Goal: Information Seeking & Learning: Learn about a topic

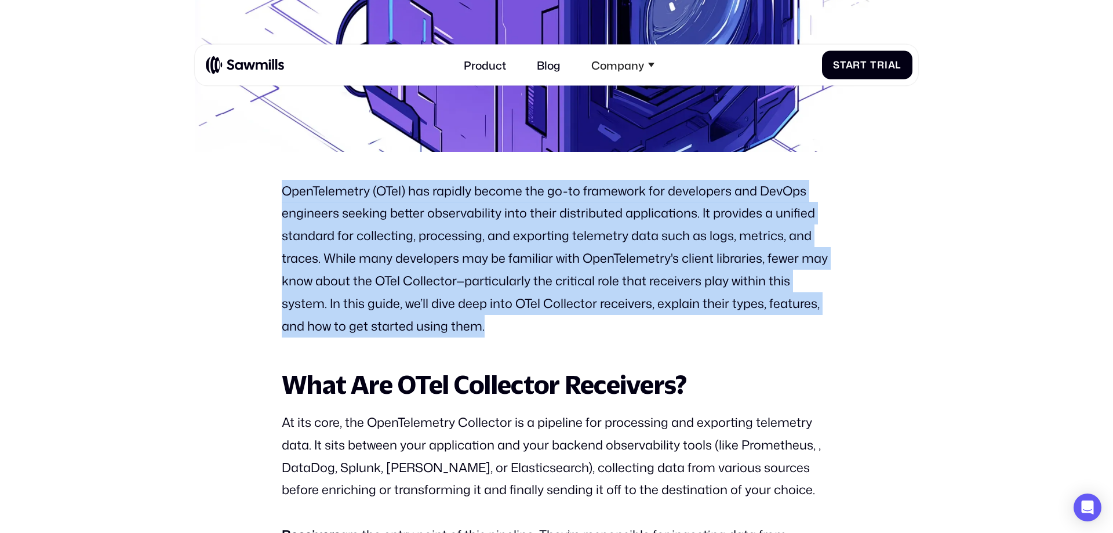
click at [558, 335] on p "OpenTelemetry (OTel) has rapidly become the go-to framework for developers and …" at bounding box center [557, 259] width 550 height 158
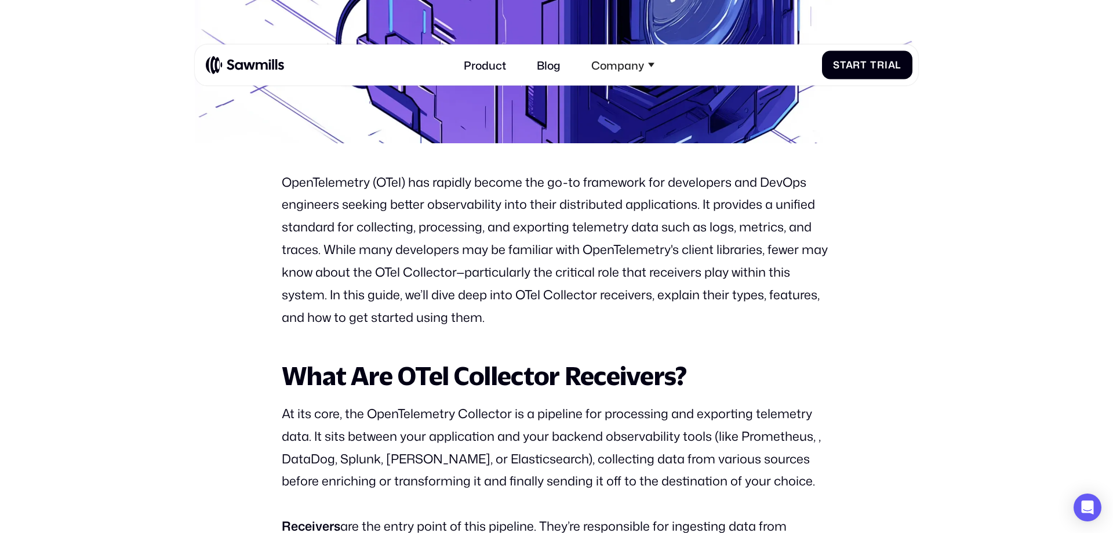
scroll to position [754, 0]
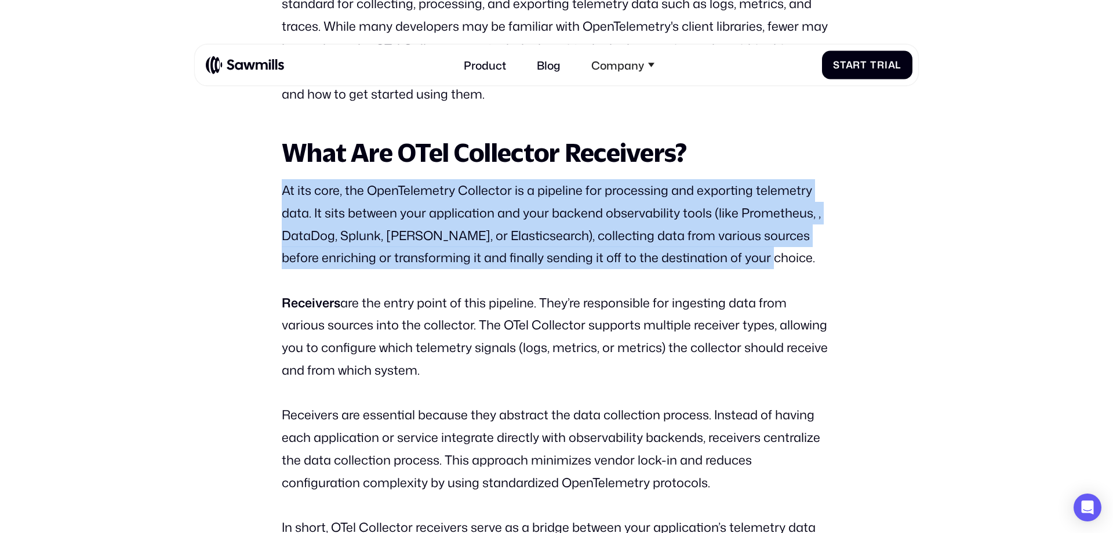
drag, startPoint x: 286, startPoint y: 191, endPoint x: 812, endPoint y: 259, distance: 530.9
click at [812, 259] on p "At its core, the OpenTelemetry Collector is a pipeline for processing and expor…" at bounding box center [557, 224] width 550 height 90
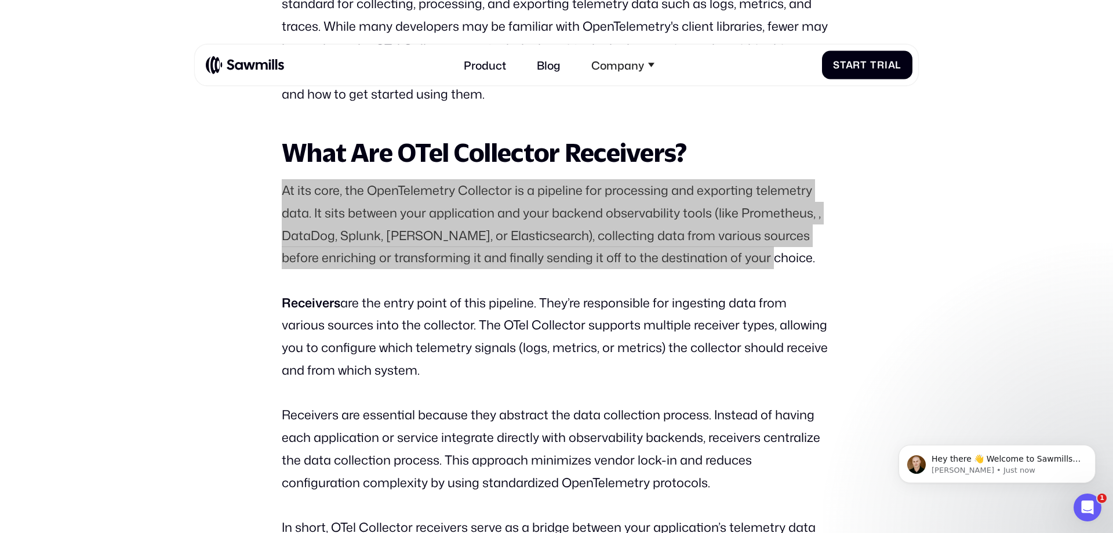
scroll to position [0, 0]
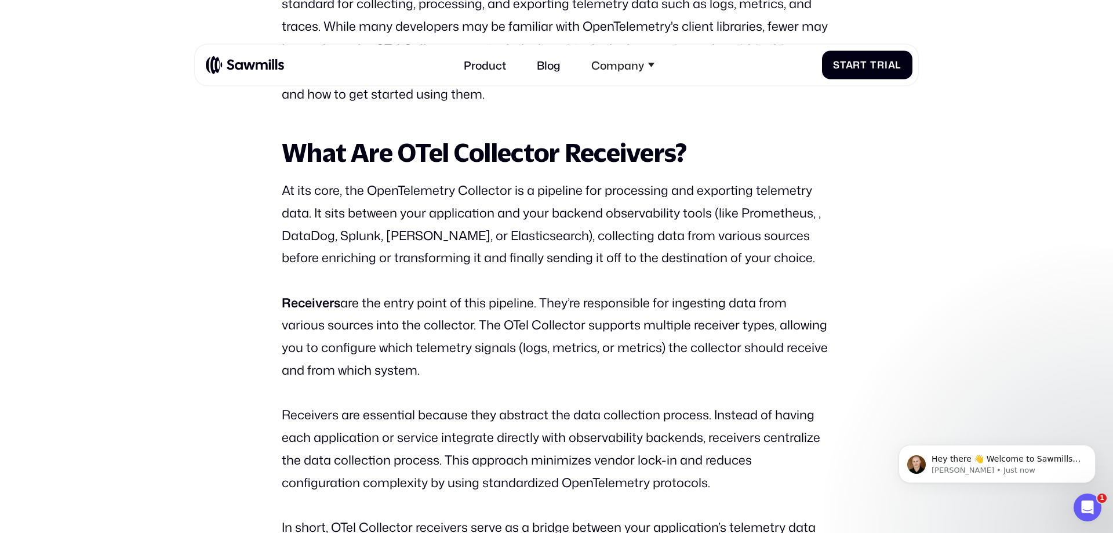
drag, startPoint x: 328, startPoint y: 314, endPoint x: 321, endPoint y: 312, distance: 7.9
click at [328, 314] on p "Receivers are the entry point of this pipeline. They’re responsible for ingesti…" at bounding box center [557, 337] width 550 height 90
drag, startPoint x: 283, startPoint y: 303, endPoint x: 516, endPoint y: 368, distance: 241.4
click at [516, 368] on p "Receivers are the entry point of this pipeline. They’re responsible for ingesti…" at bounding box center [557, 337] width 550 height 90
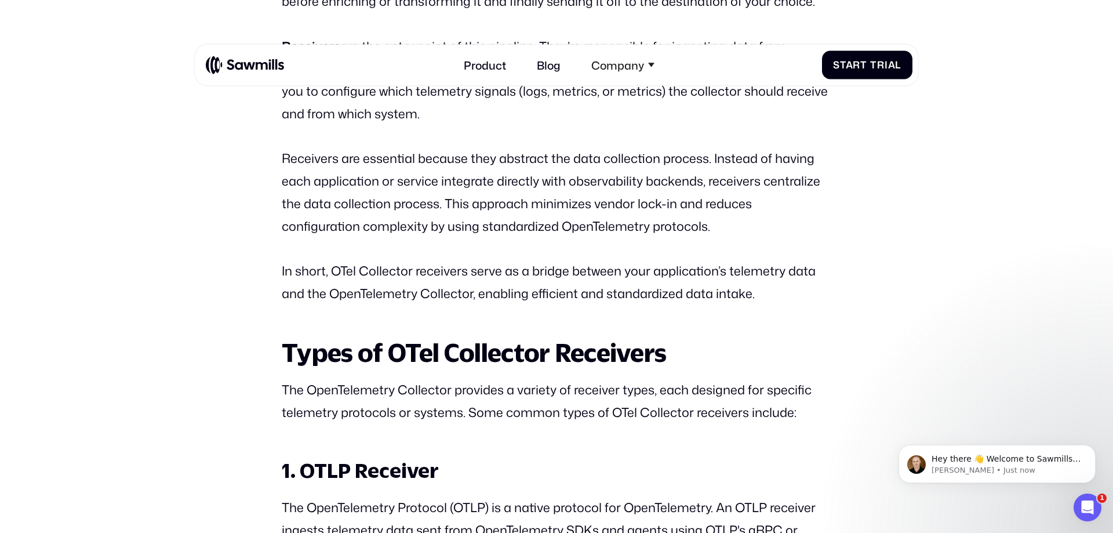
scroll to position [1008, 0]
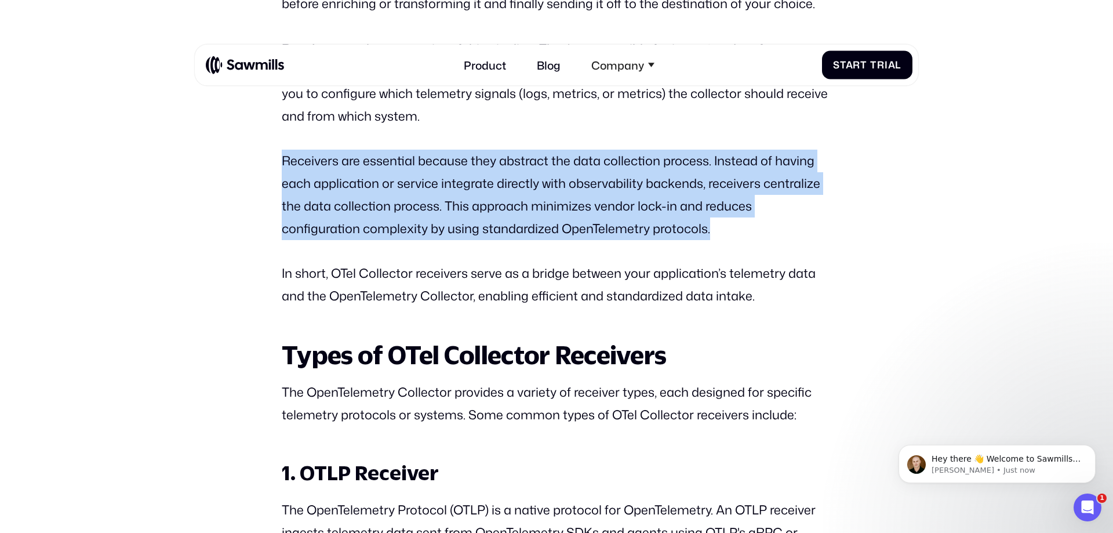
drag, startPoint x: 284, startPoint y: 164, endPoint x: 709, endPoint y: 235, distance: 431.5
click at [709, 235] on p "Receivers are essential because they abstract the data collection process. Inst…" at bounding box center [557, 195] width 550 height 90
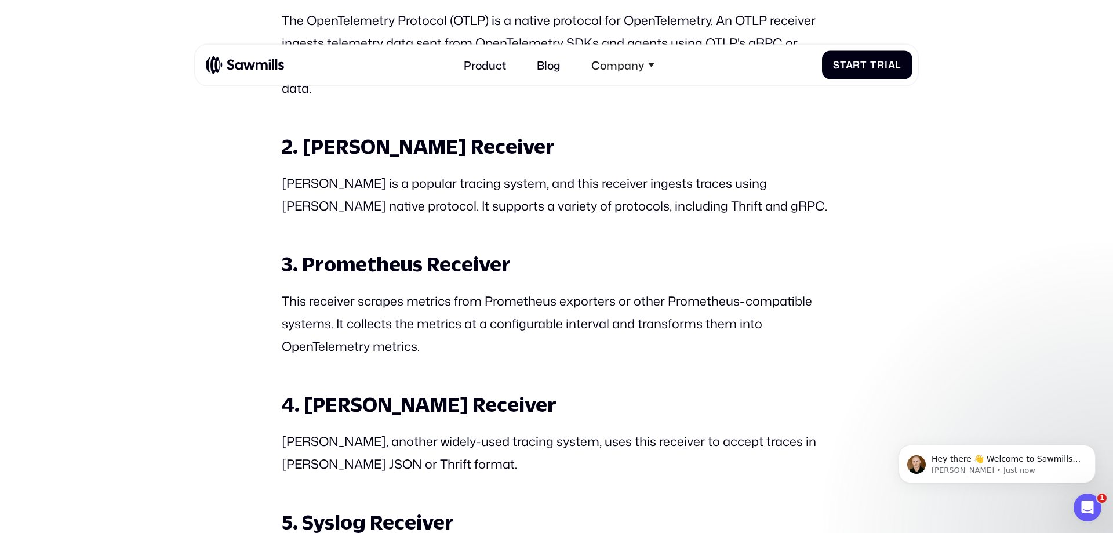
scroll to position [1500, 0]
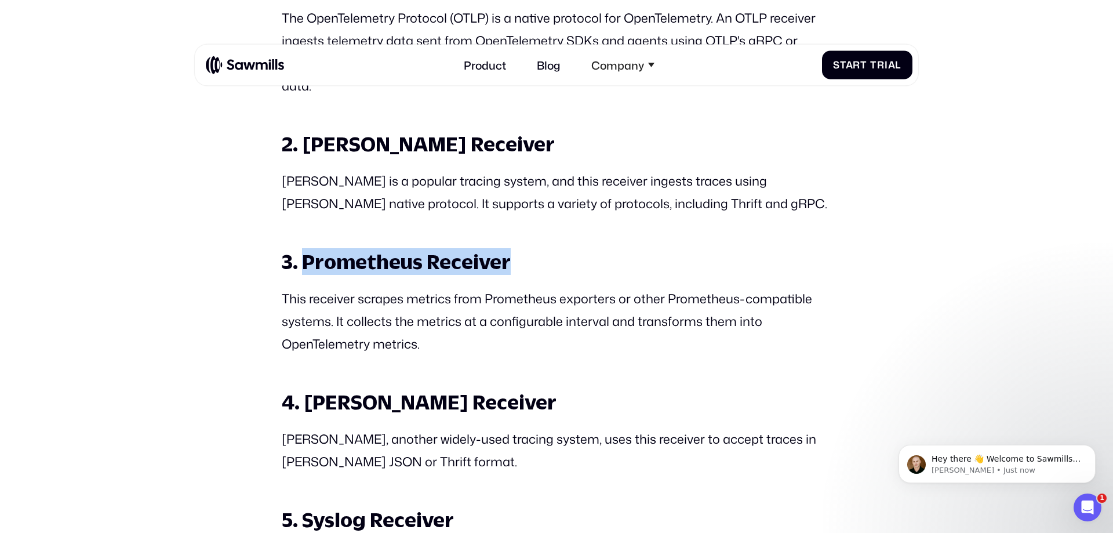
drag, startPoint x: 303, startPoint y: 261, endPoint x: 507, endPoint y: 265, distance: 204.2
click at [507, 265] on strong "3. Prometheus Receiver" at bounding box center [396, 261] width 229 height 24
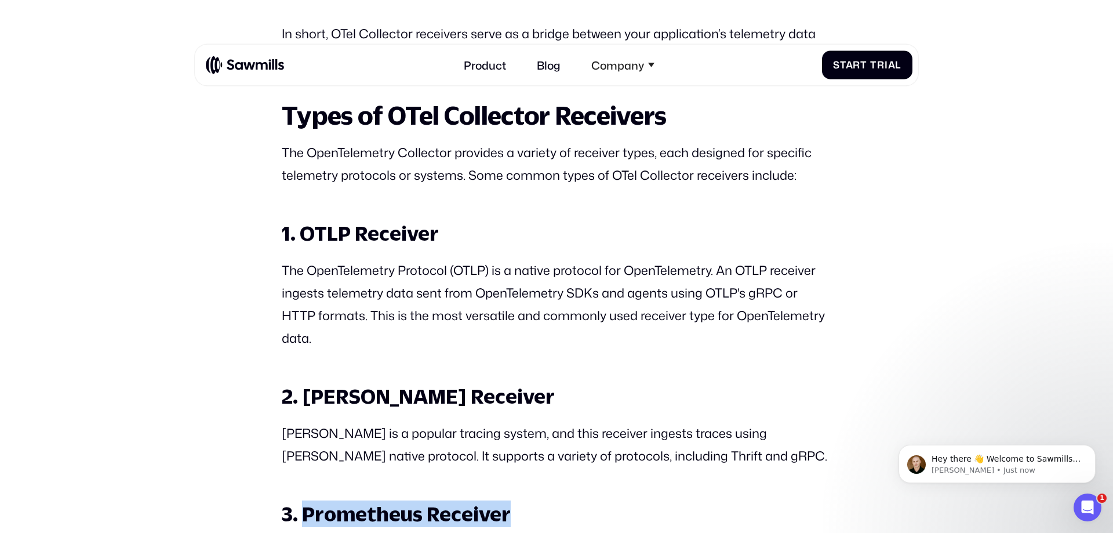
scroll to position [1246, 0]
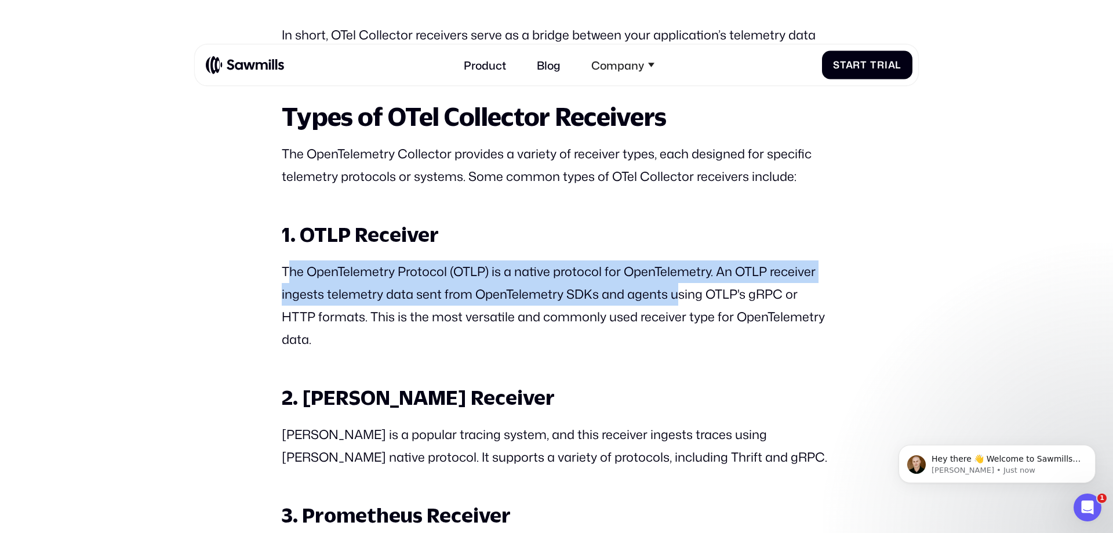
drag, startPoint x: 288, startPoint y: 270, endPoint x: 673, endPoint y: 292, distance: 385.7
click at [673, 292] on p "The OpenTelemetry Protocol (OTLP) is a native protocol for OpenTelemetry. An OT…" at bounding box center [557, 305] width 550 height 90
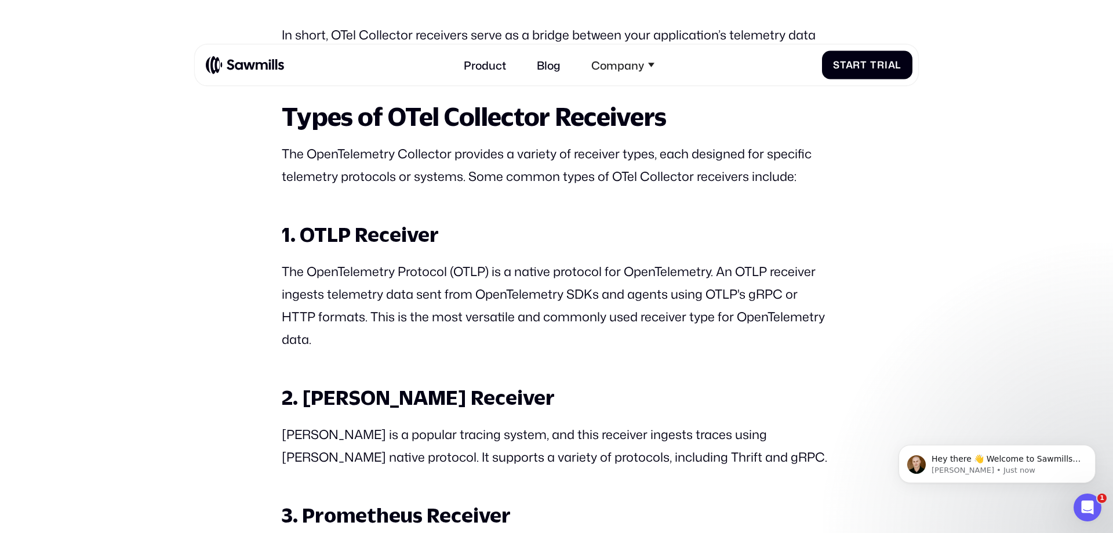
click at [484, 306] on p "The OpenTelemetry Protocol (OTLP) is a native protocol for OpenTelemetry. An OT…" at bounding box center [557, 305] width 550 height 90
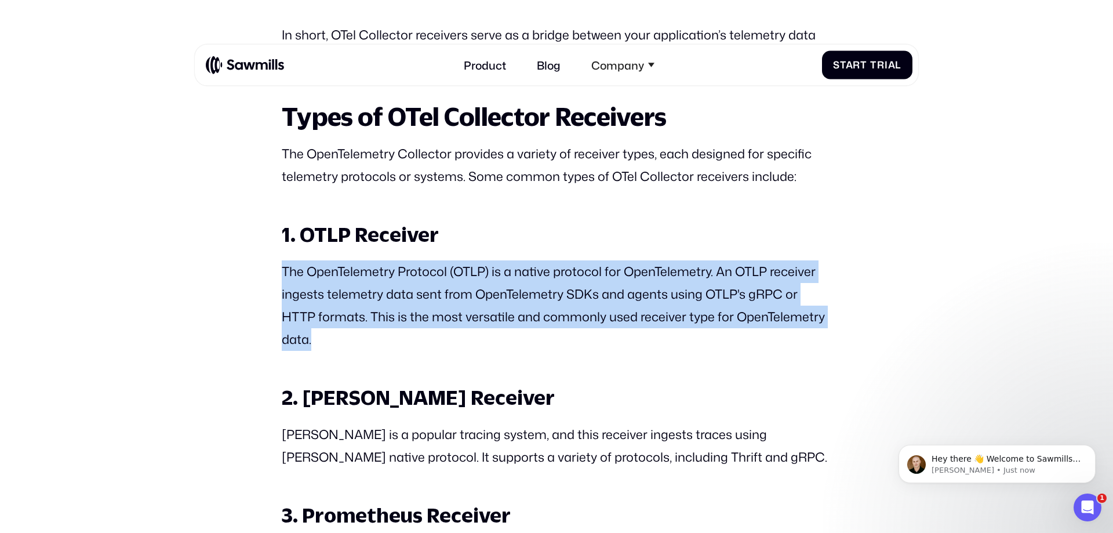
drag, startPoint x: 281, startPoint y: 268, endPoint x: 384, endPoint y: 333, distance: 121.7
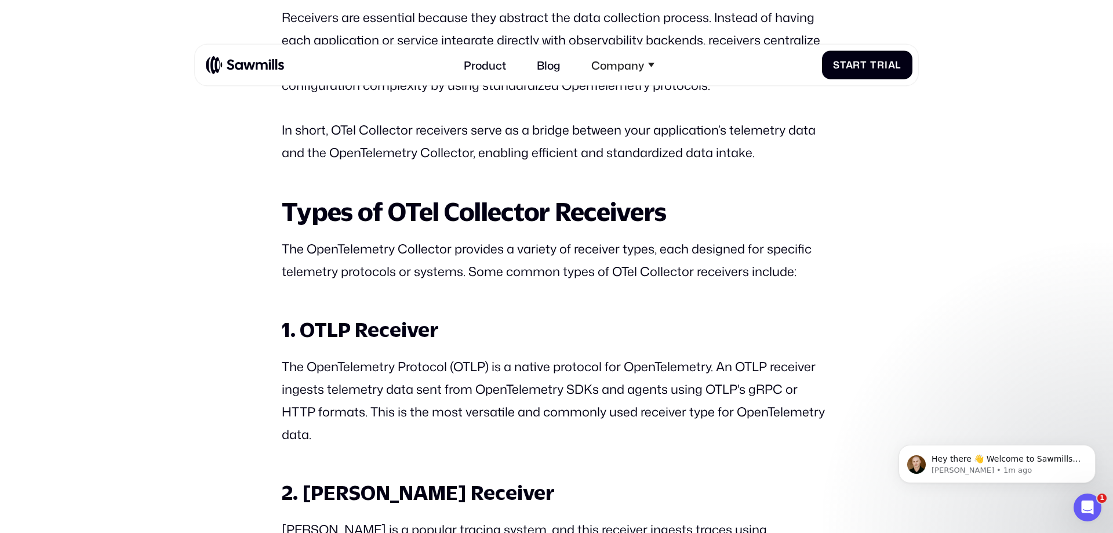
scroll to position [1150, 0]
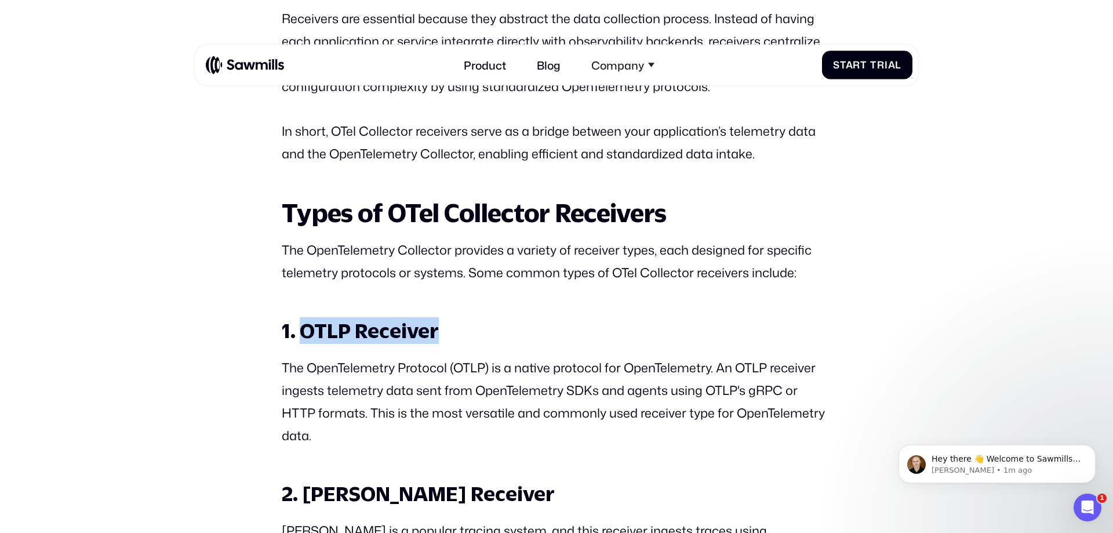
drag, startPoint x: 445, startPoint y: 333, endPoint x: 304, endPoint y: 334, distance: 140.3
click at [304, 334] on h3 "1. OTLP Receiver" at bounding box center [557, 330] width 550 height 27
copy strong "OTLP Receiver"
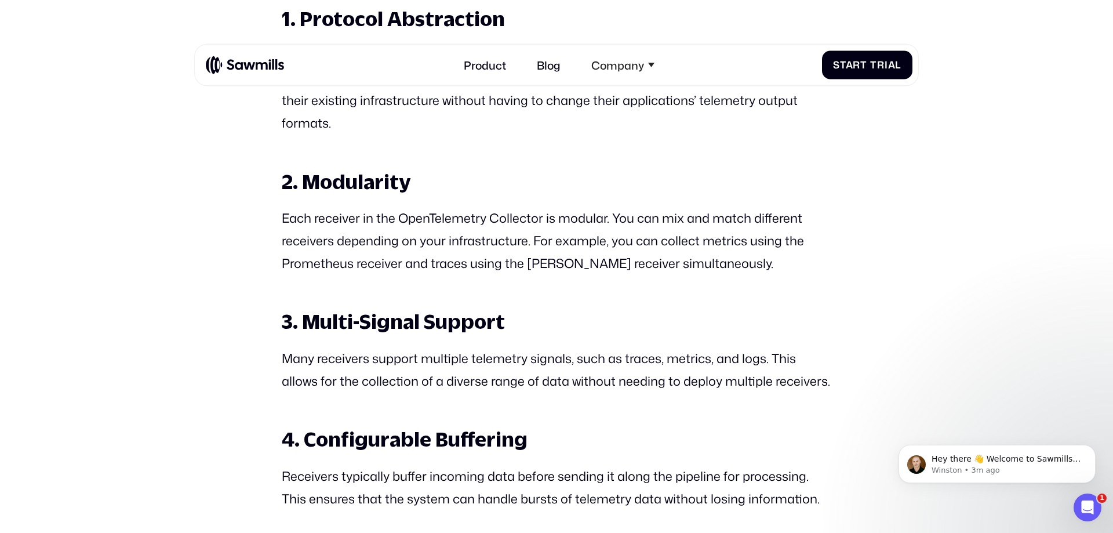
scroll to position [2492, 0]
